Goal: Understand site structure: Understand site structure

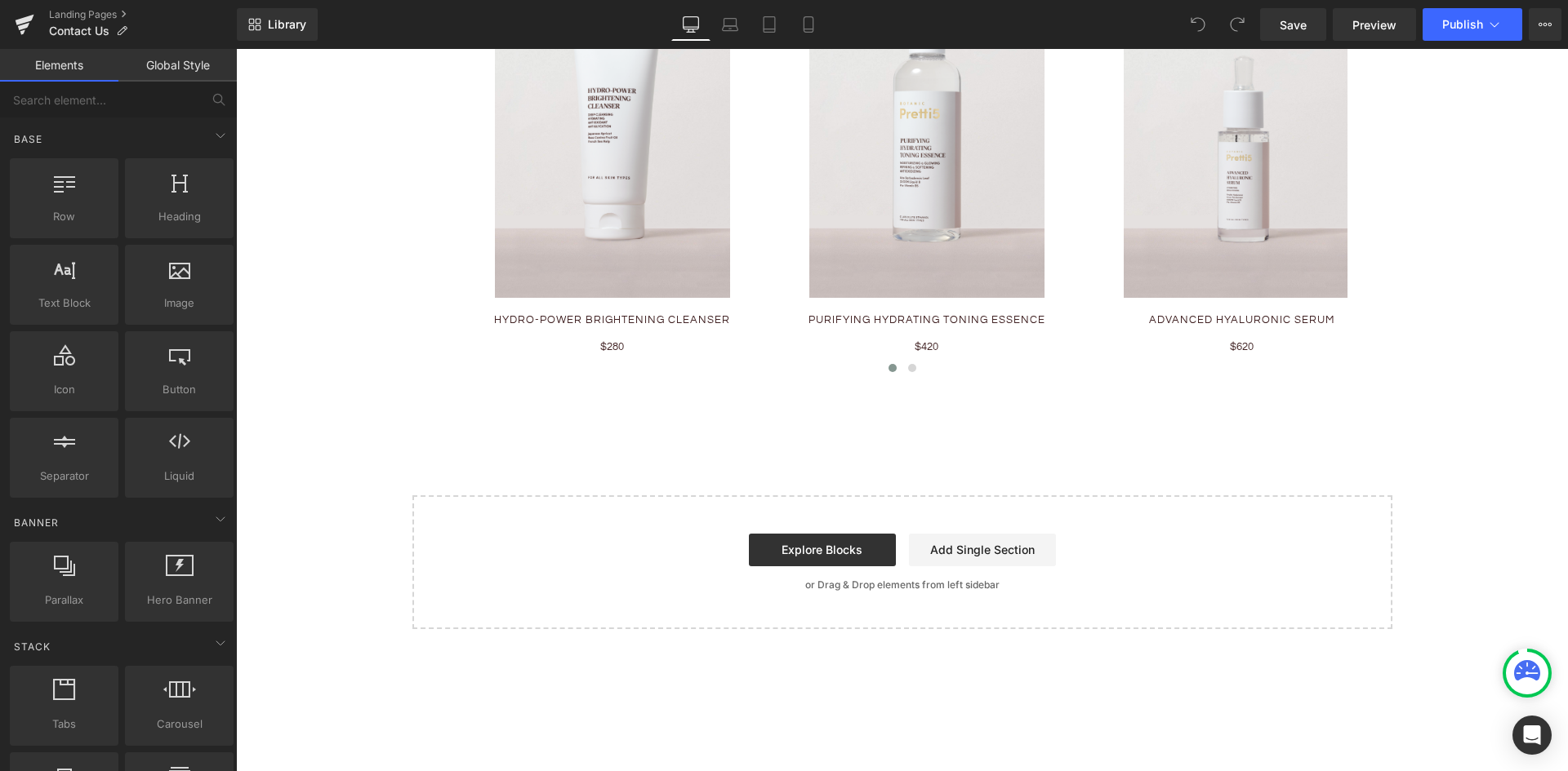
scroll to position [816, 0]
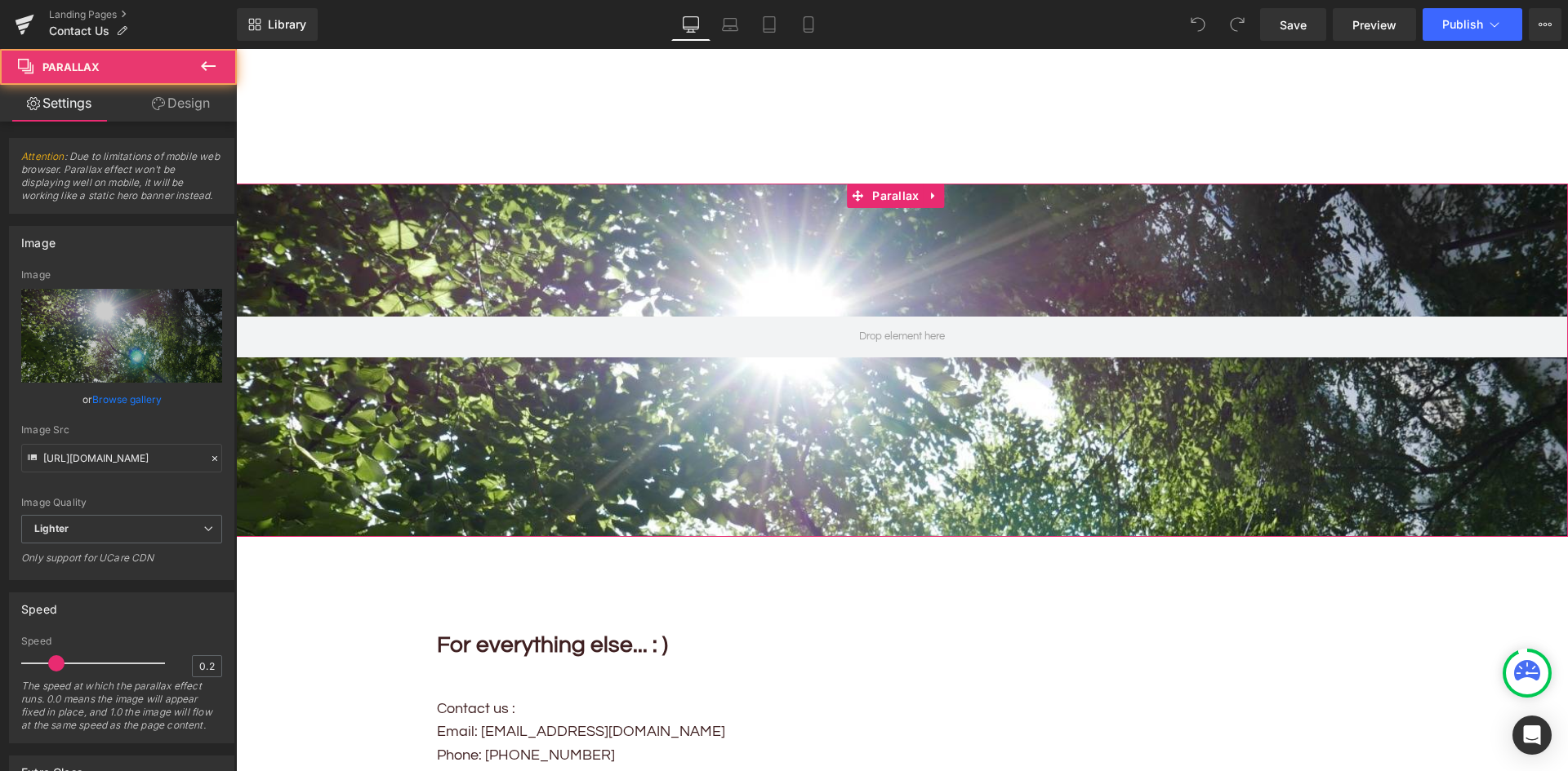
click at [628, 423] on div at bounding box center [902, 360] width 1332 height 353
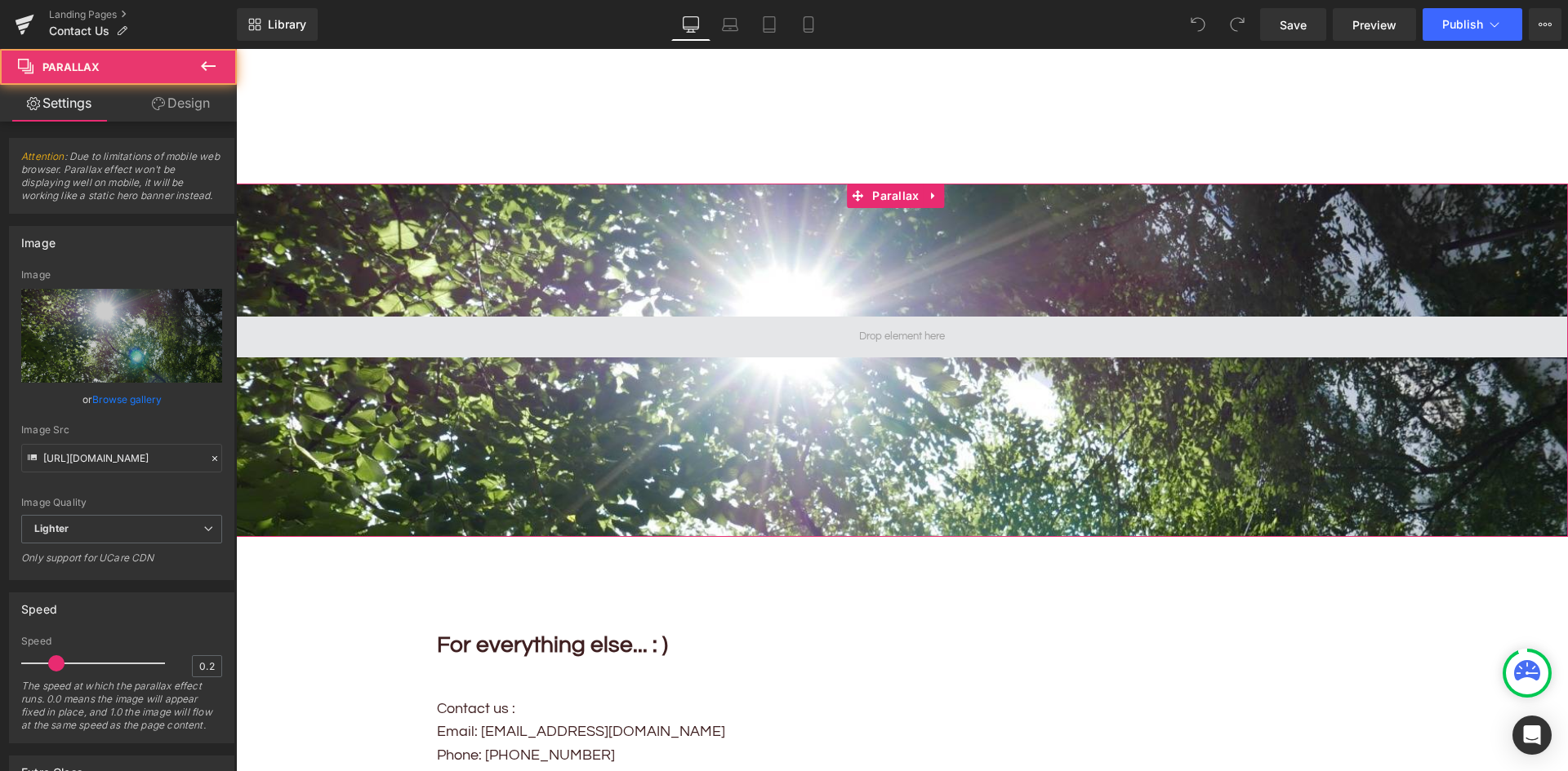
click at [767, 332] on span at bounding box center [902, 337] width 1332 height 41
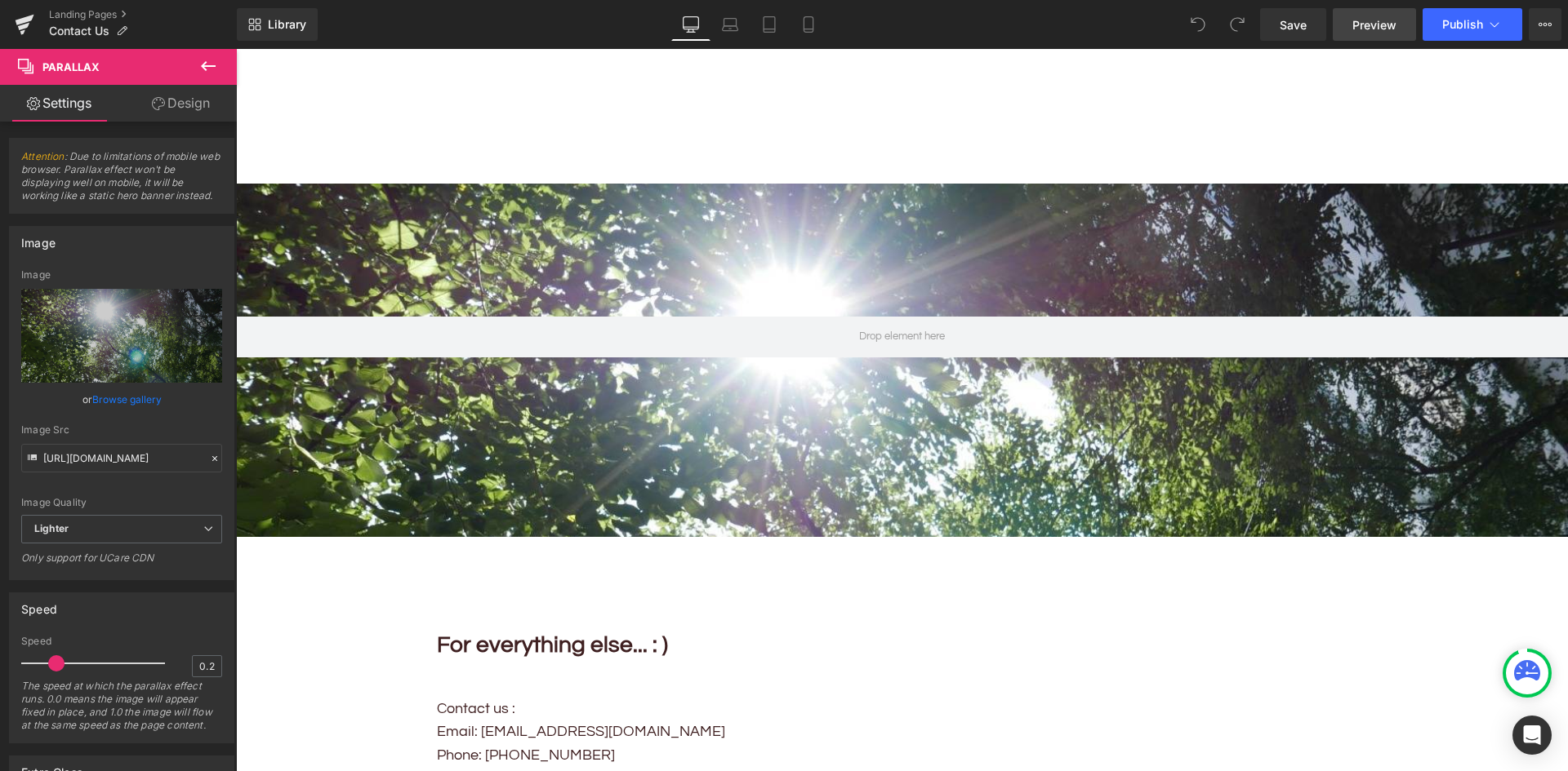
click at [1364, 18] on span "Preview" at bounding box center [1374, 25] width 44 height 17
click at [16, 20] on icon at bounding box center [24, 24] width 20 height 41
